Goal: Task Accomplishment & Management: Complete application form

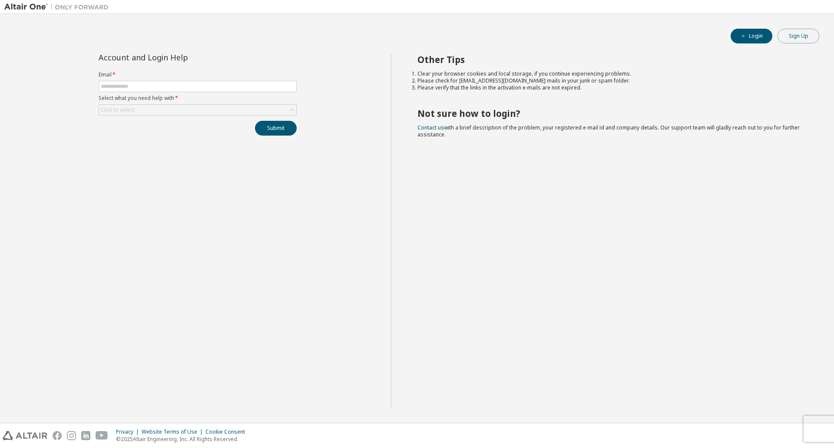
click at [786, 30] on button "Sign Up" at bounding box center [798, 36] width 42 height 15
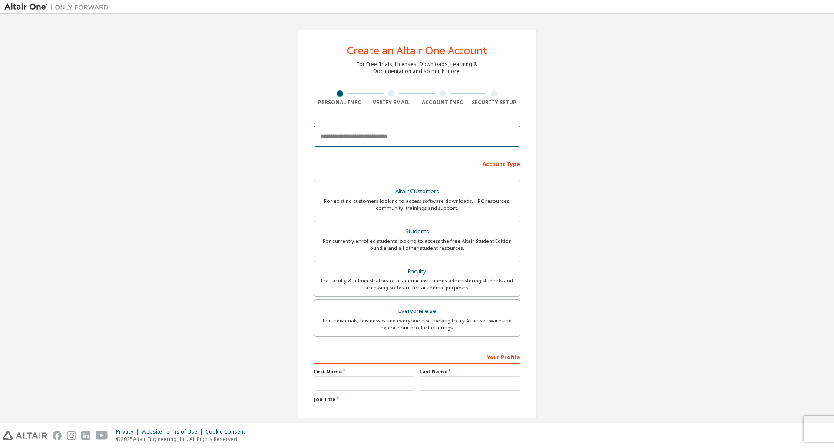
click at [484, 141] on input "email" at bounding box center [417, 136] width 206 height 21
type input "**********"
